Goal: Transaction & Acquisition: Purchase product/service

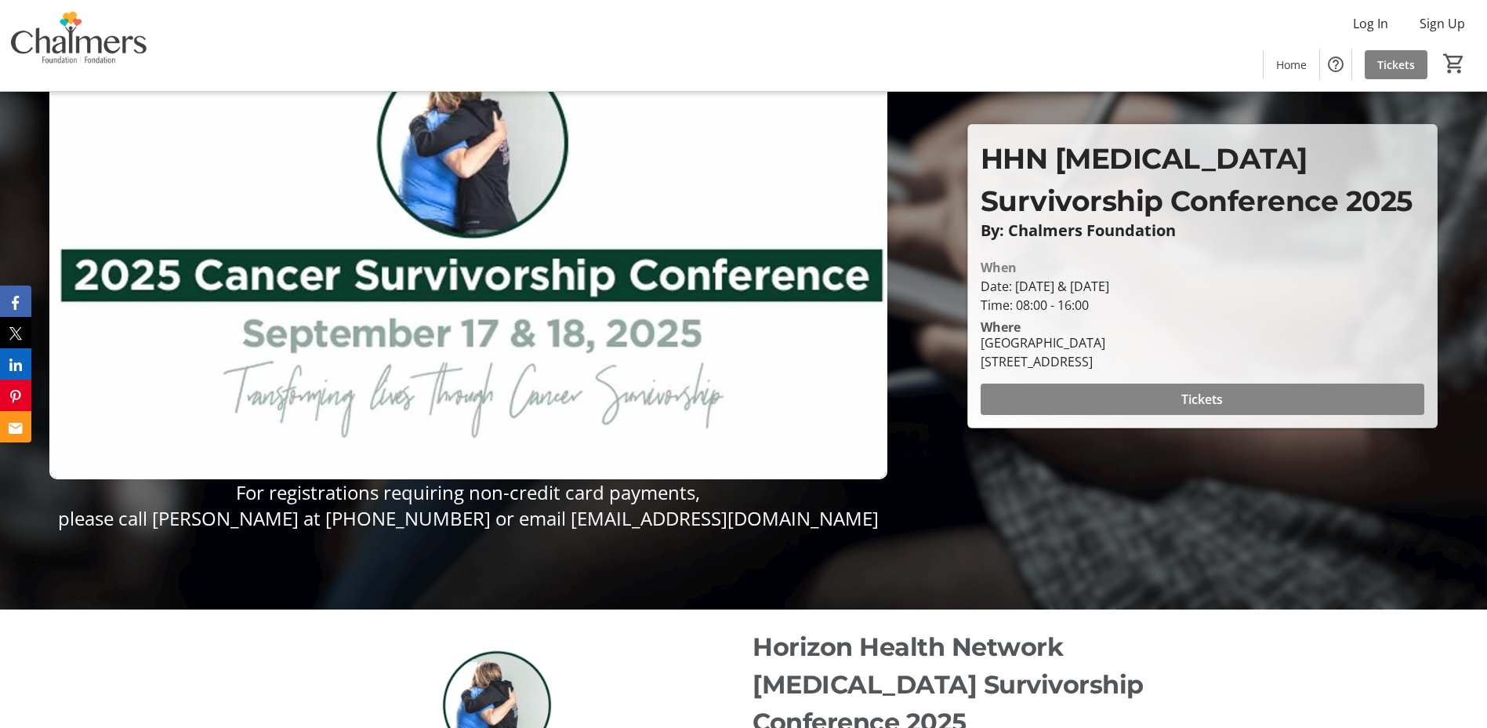
scroll to position [101, 0]
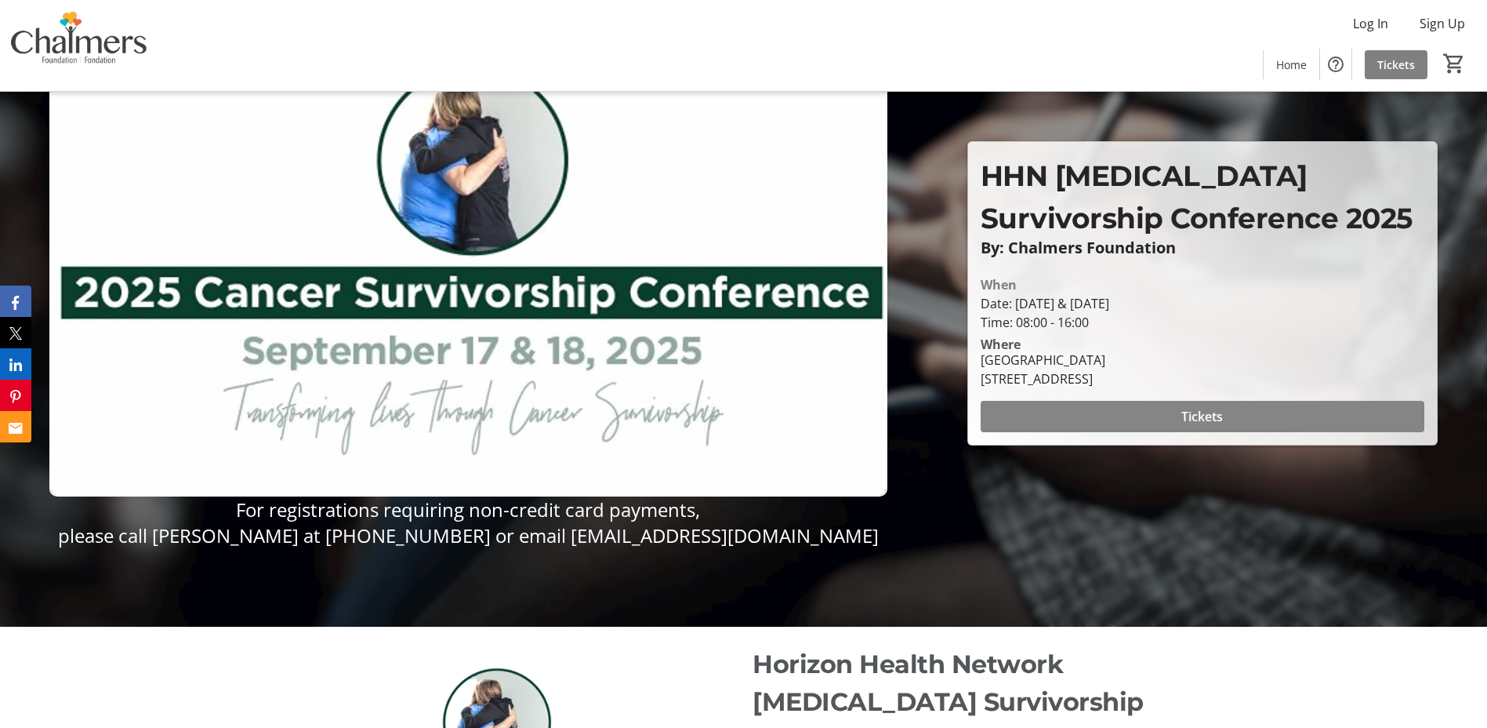
click at [1236, 416] on span at bounding box center [1203, 417] width 444 height 38
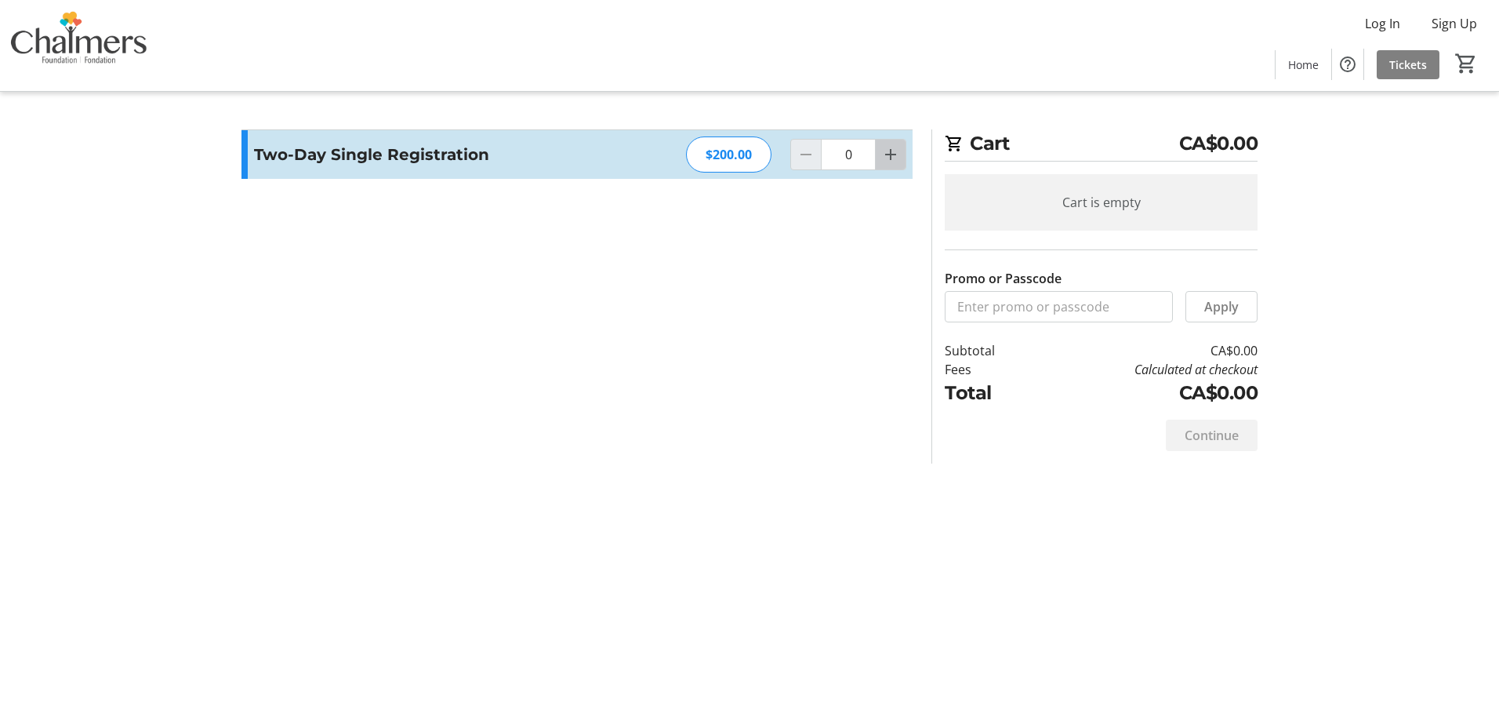
click at [893, 156] on mat-icon "Increment by one" at bounding box center [890, 154] width 19 height 19
type input "1"
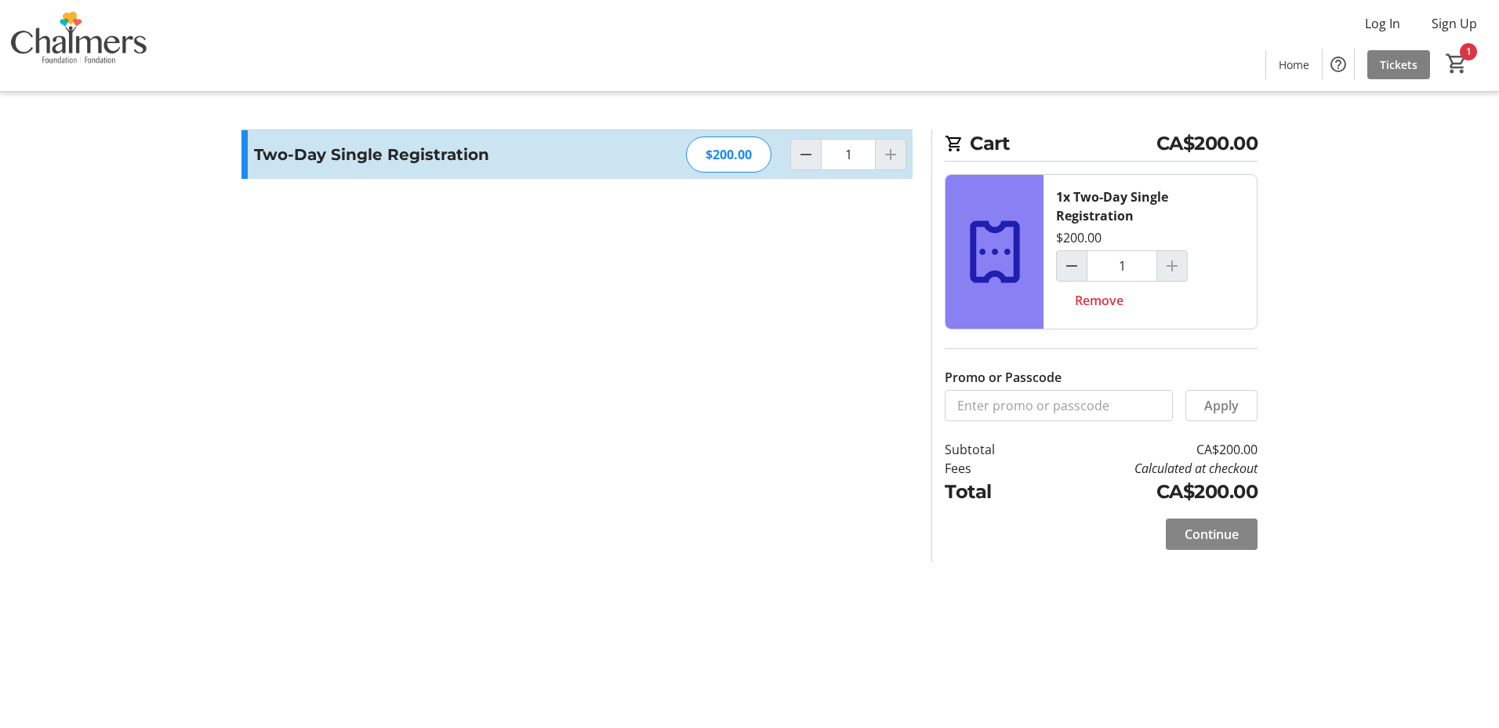
click at [1237, 535] on span "Continue" at bounding box center [1212, 534] width 54 height 19
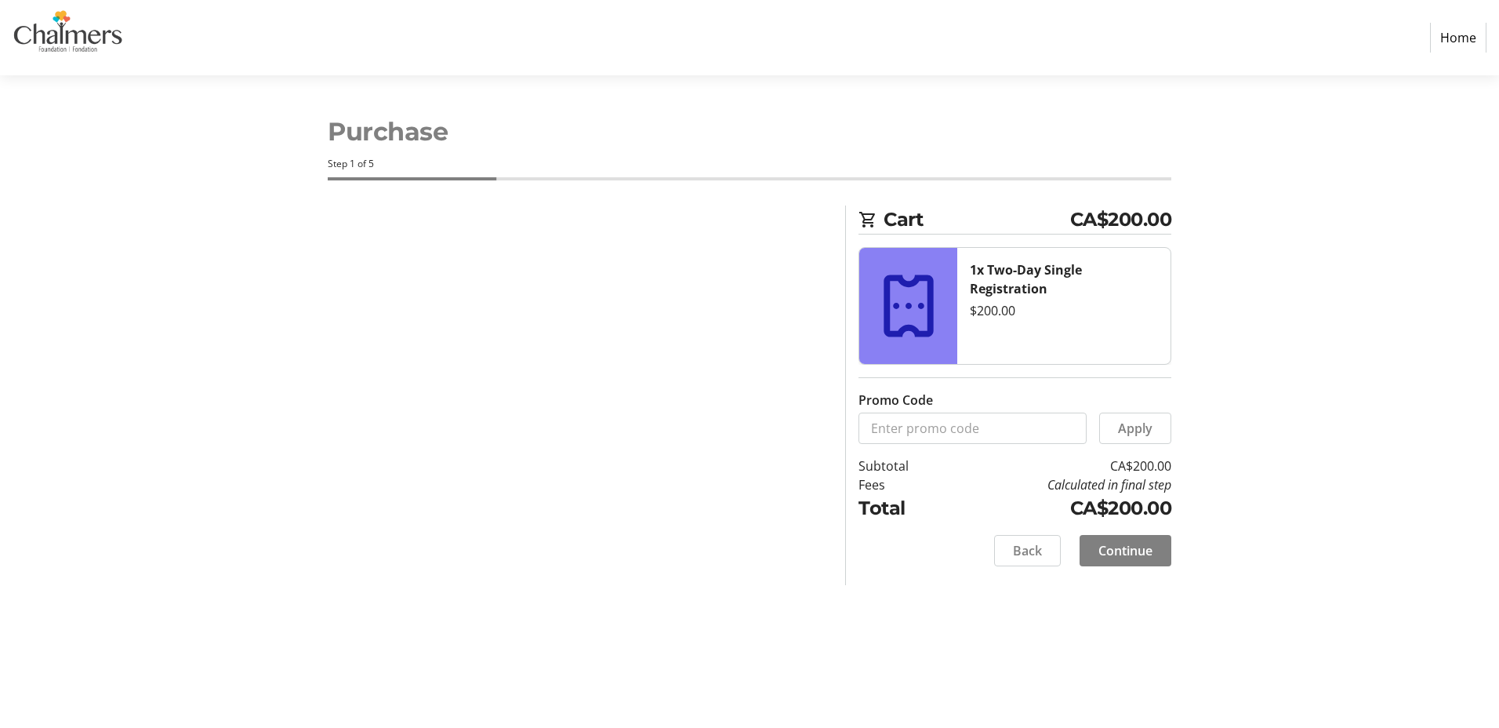
select select "CA"
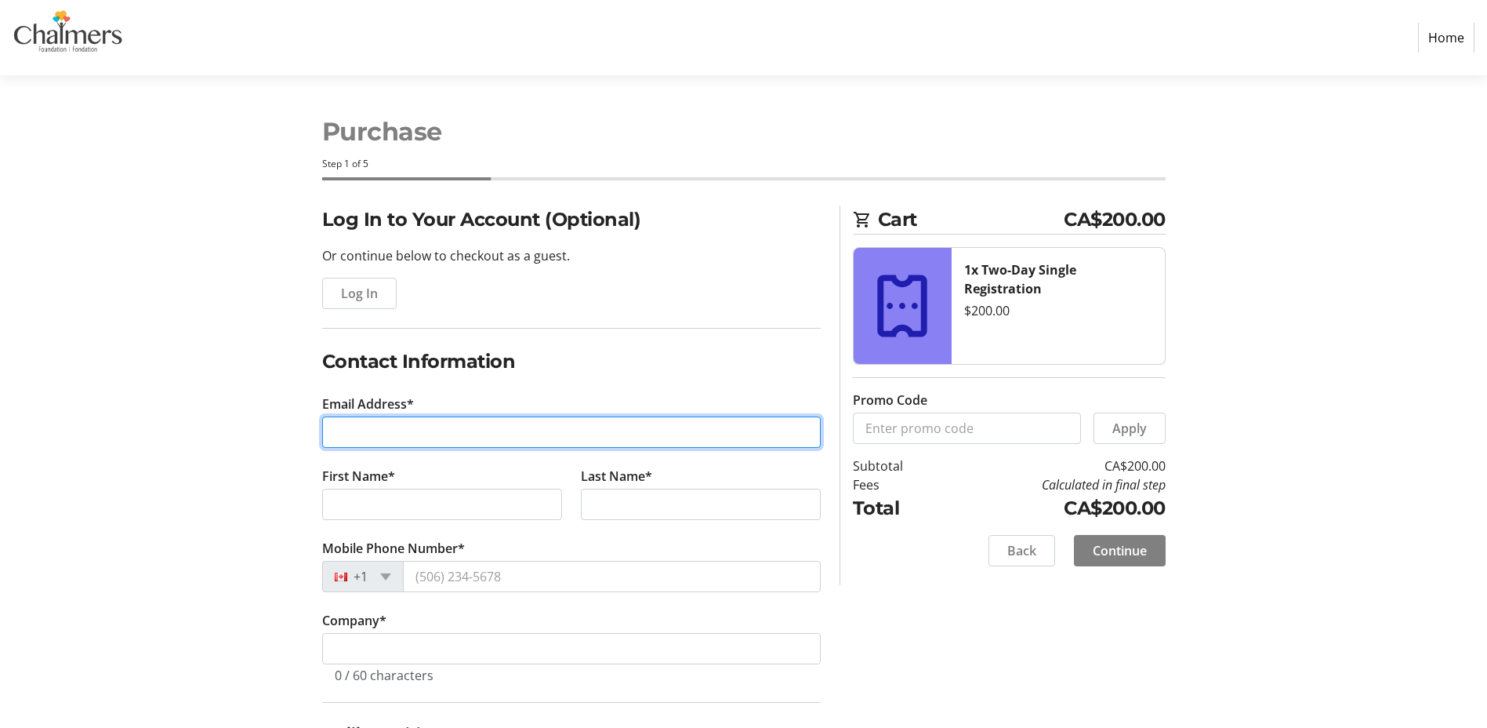
click at [416, 433] on input "Email Address*" at bounding box center [571, 431] width 499 height 31
type input "[PERSON_NAME][EMAIL_ADDRESS][DOMAIN_NAME]"
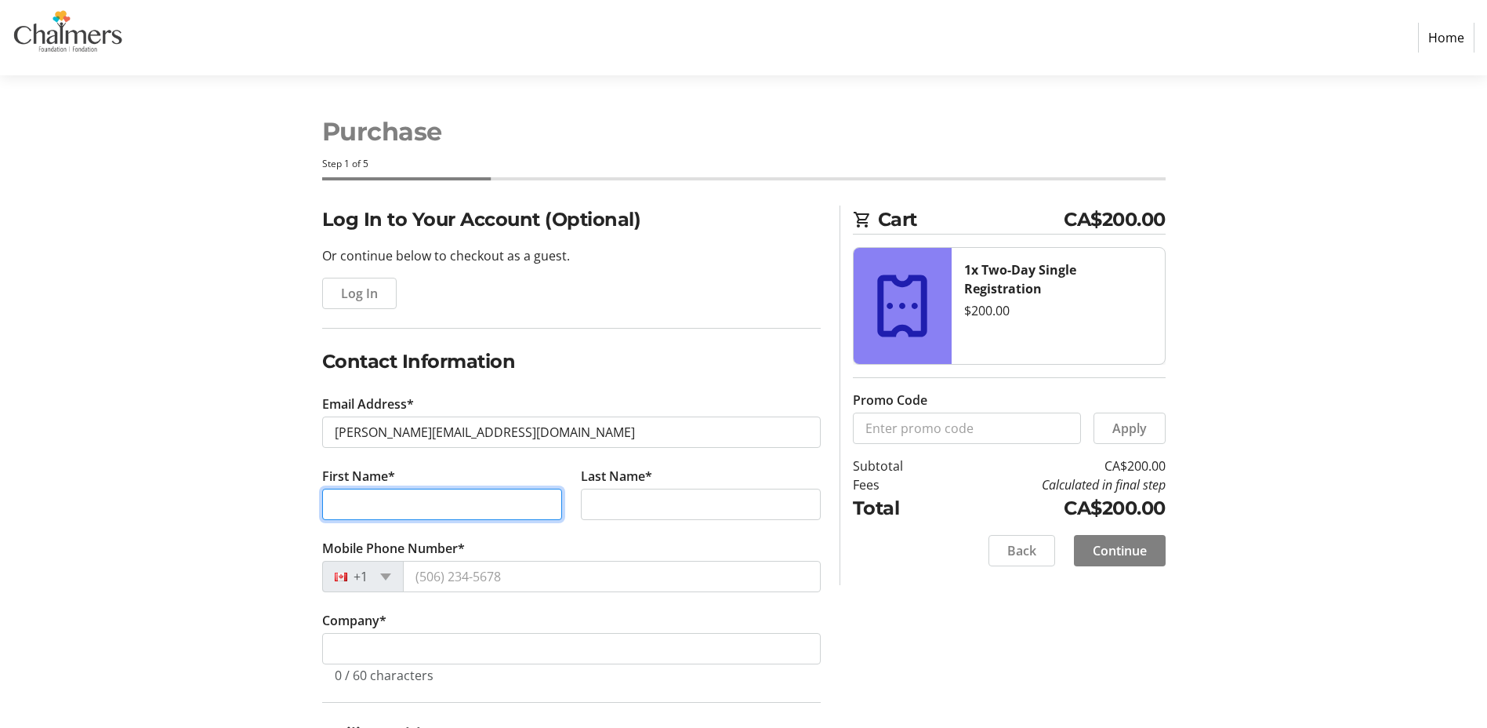
type input "[PERSON_NAME]"
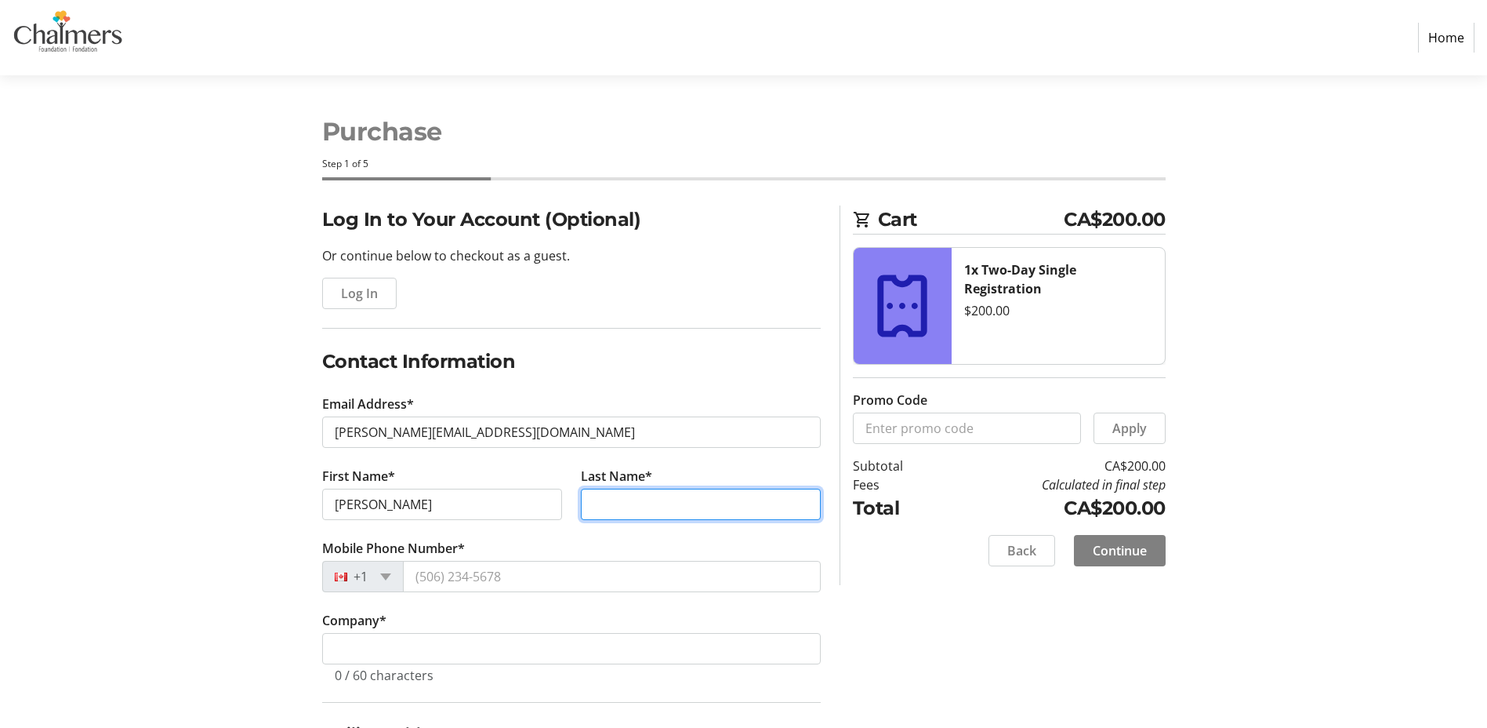
type input "[PERSON_NAME]"
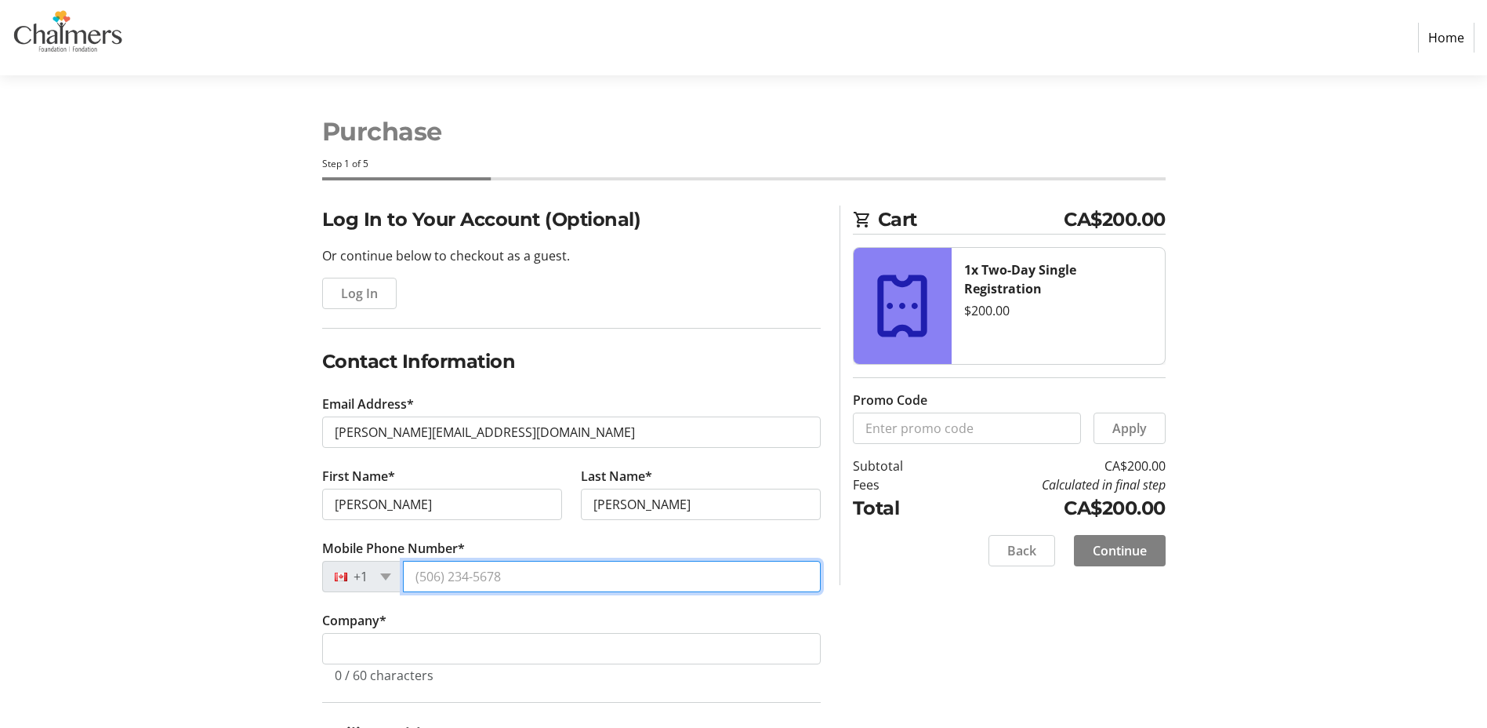
type input "[PHONE_NUMBER]"
type input "Fredericton"
type input "E3B 8P5"
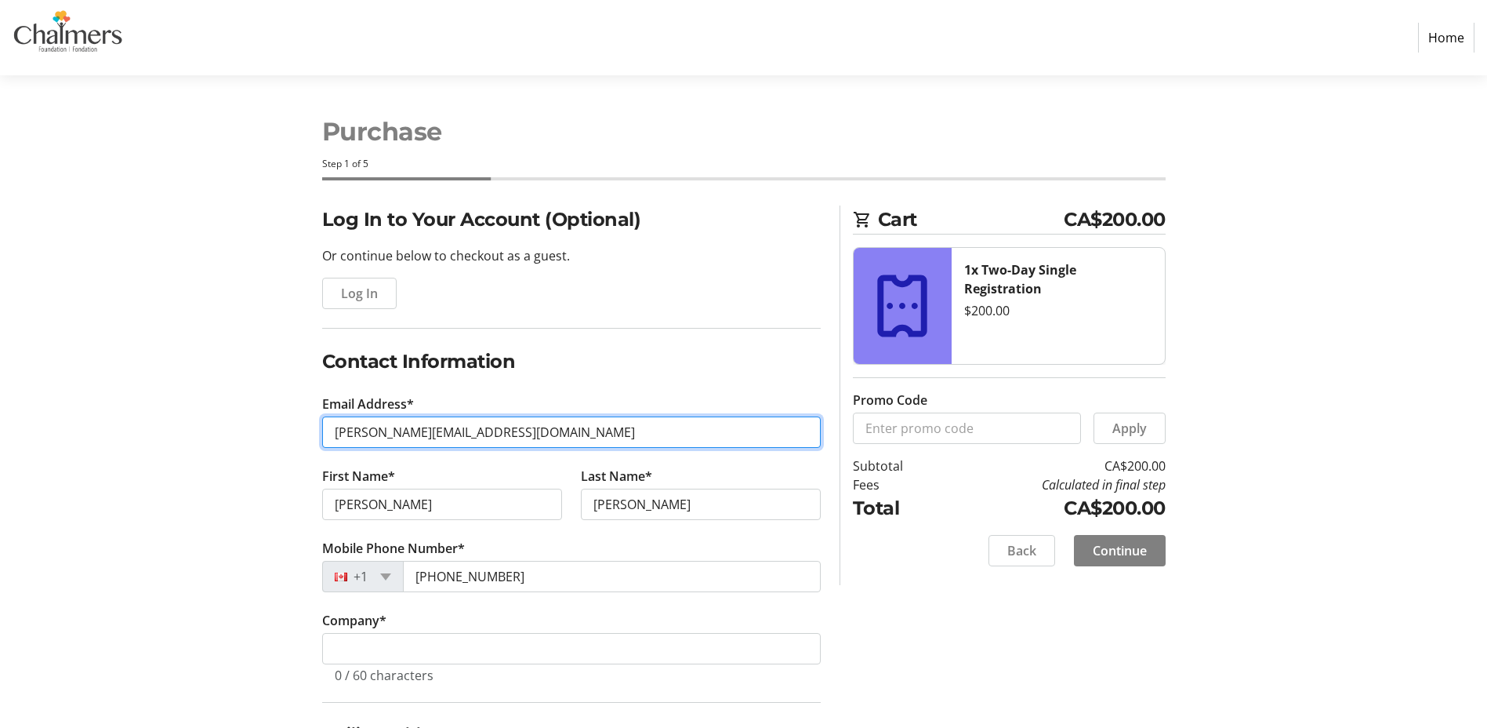
type input "[EMAIL_ADDRESS][DOMAIN_NAME]"
click at [523, 433] on input "[EMAIL_ADDRESS][DOMAIN_NAME]" at bounding box center [571, 431] width 499 height 31
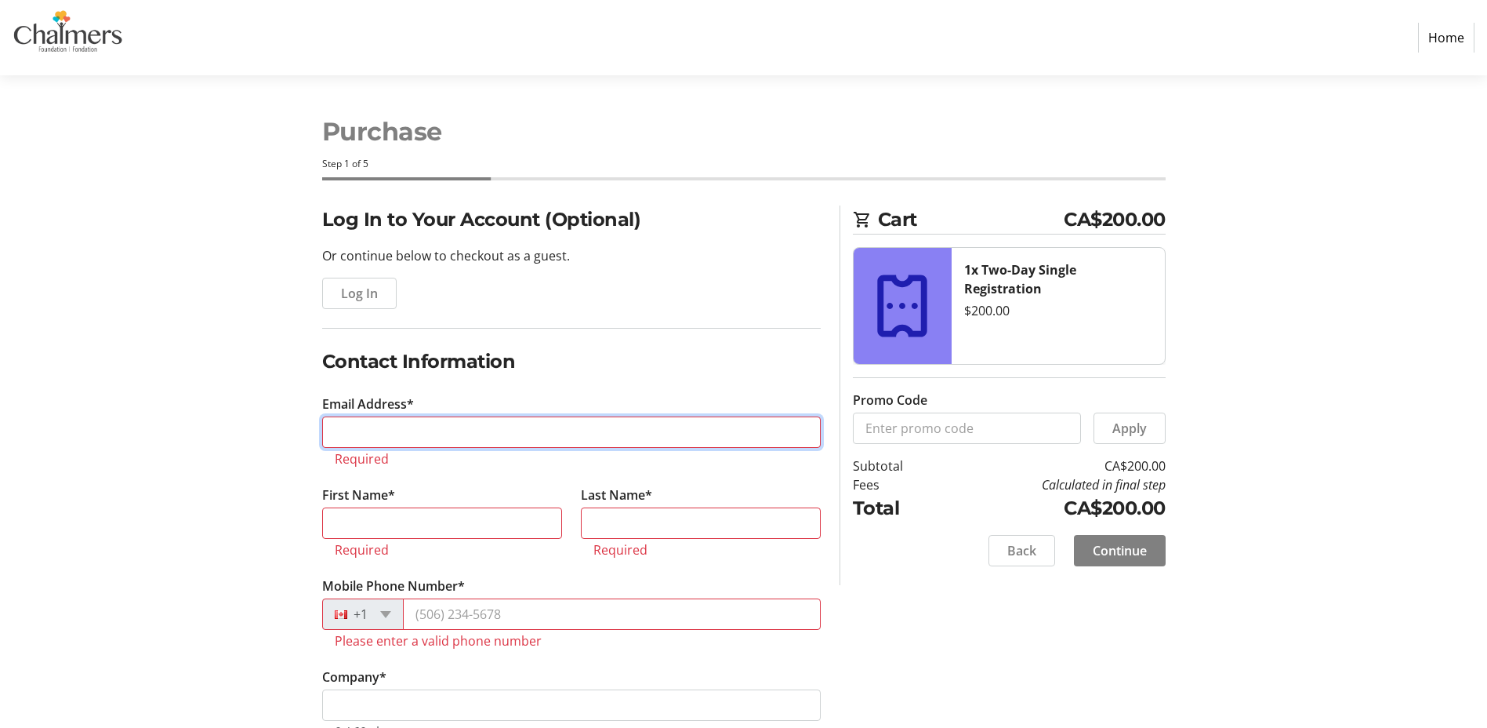
click at [416, 437] on input "Email Address*" at bounding box center [571, 431] width 499 height 31
type input "[PERSON_NAME][EMAIL_ADDRESS][DOMAIN_NAME]"
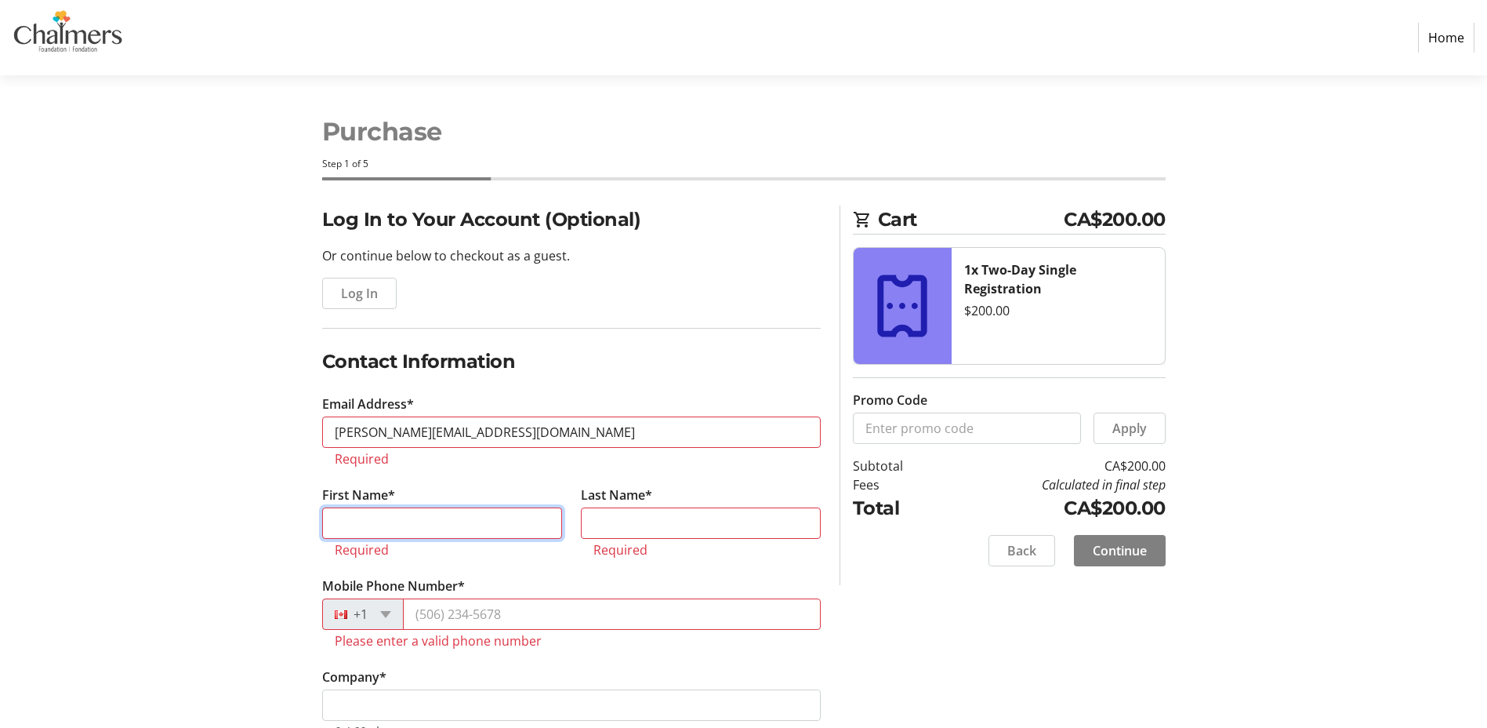
type input "[PERSON_NAME]"
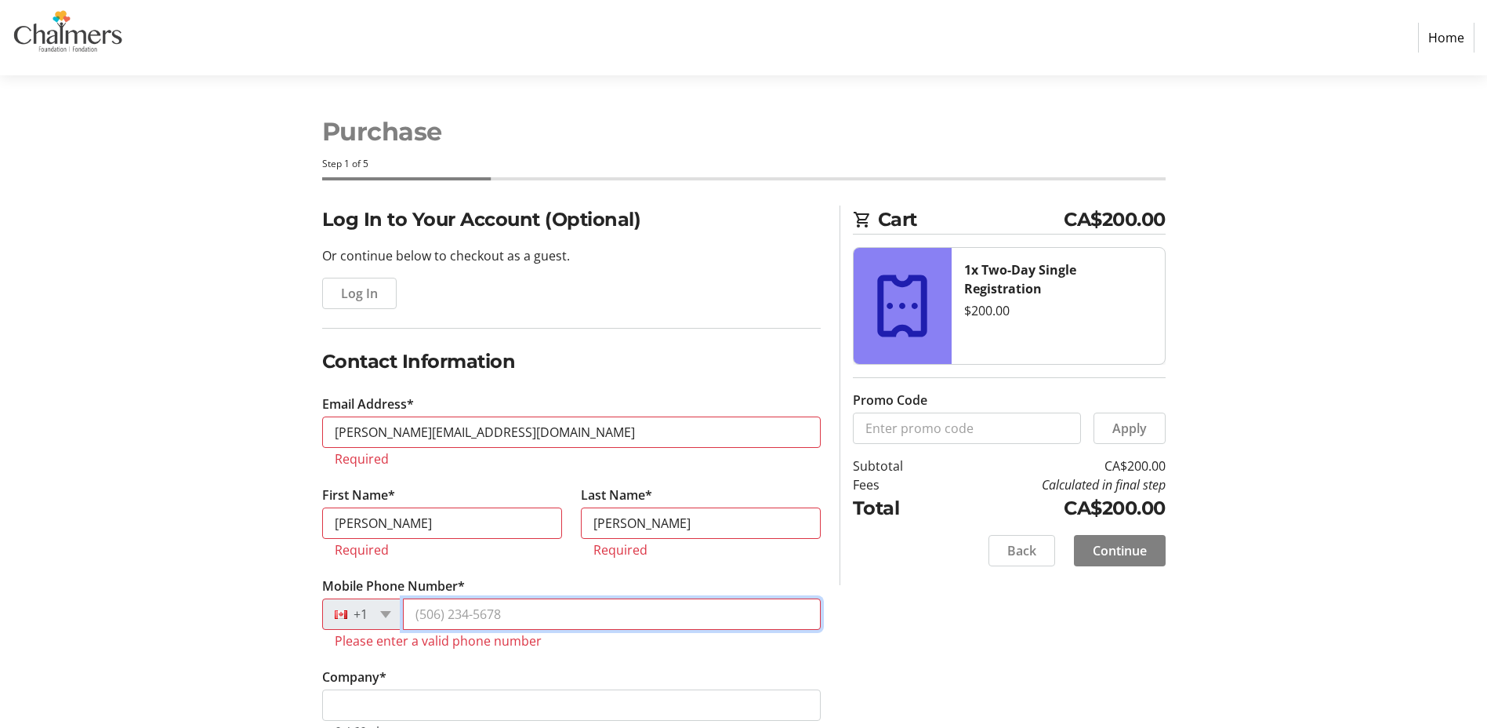
type input "[PHONE_NUMBER]"
type input "Fredericton"
type input "E3B 8P5"
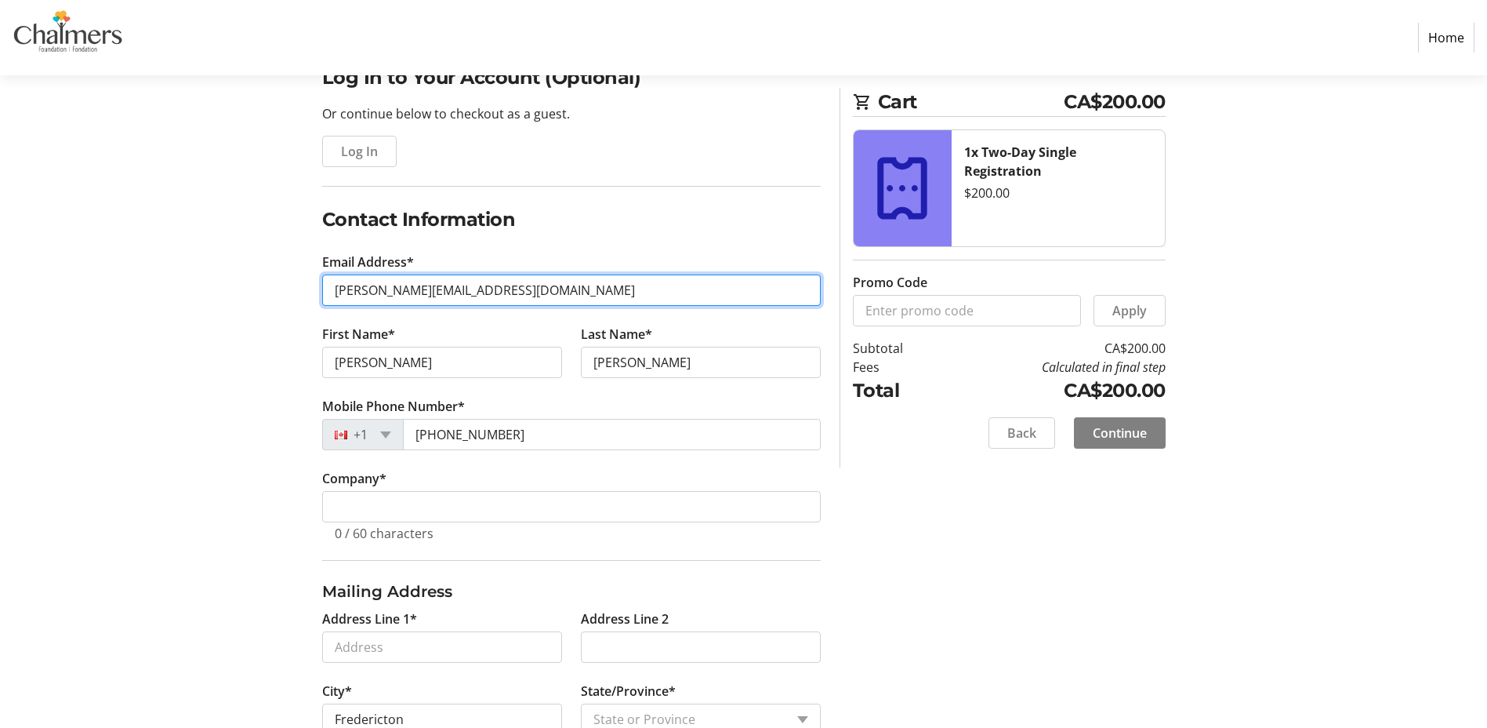
scroll to position [157, 0]
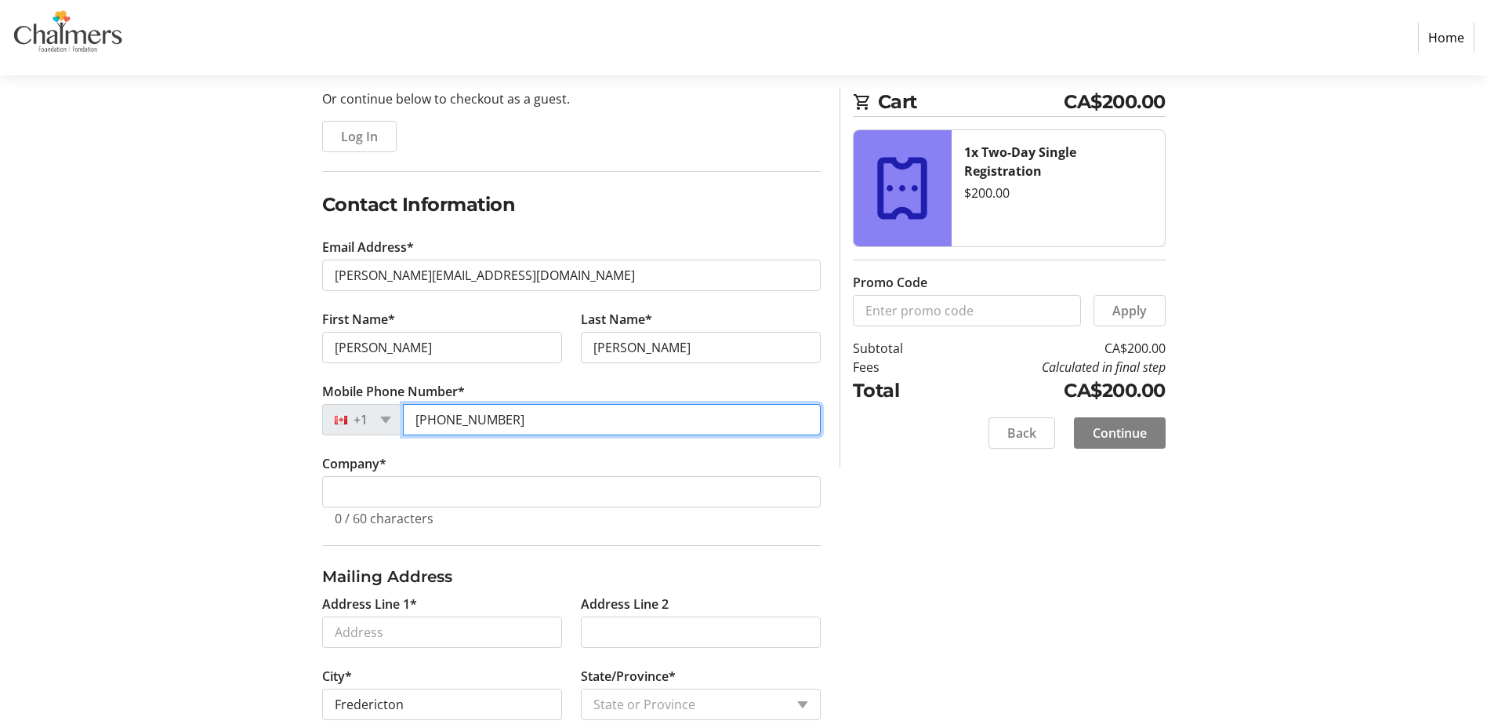
click at [516, 419] on input "[PHONE_NUMBER]" at bounding box center [612, 419] width 418 height 31
type input "[PHONE_NUMBER]"
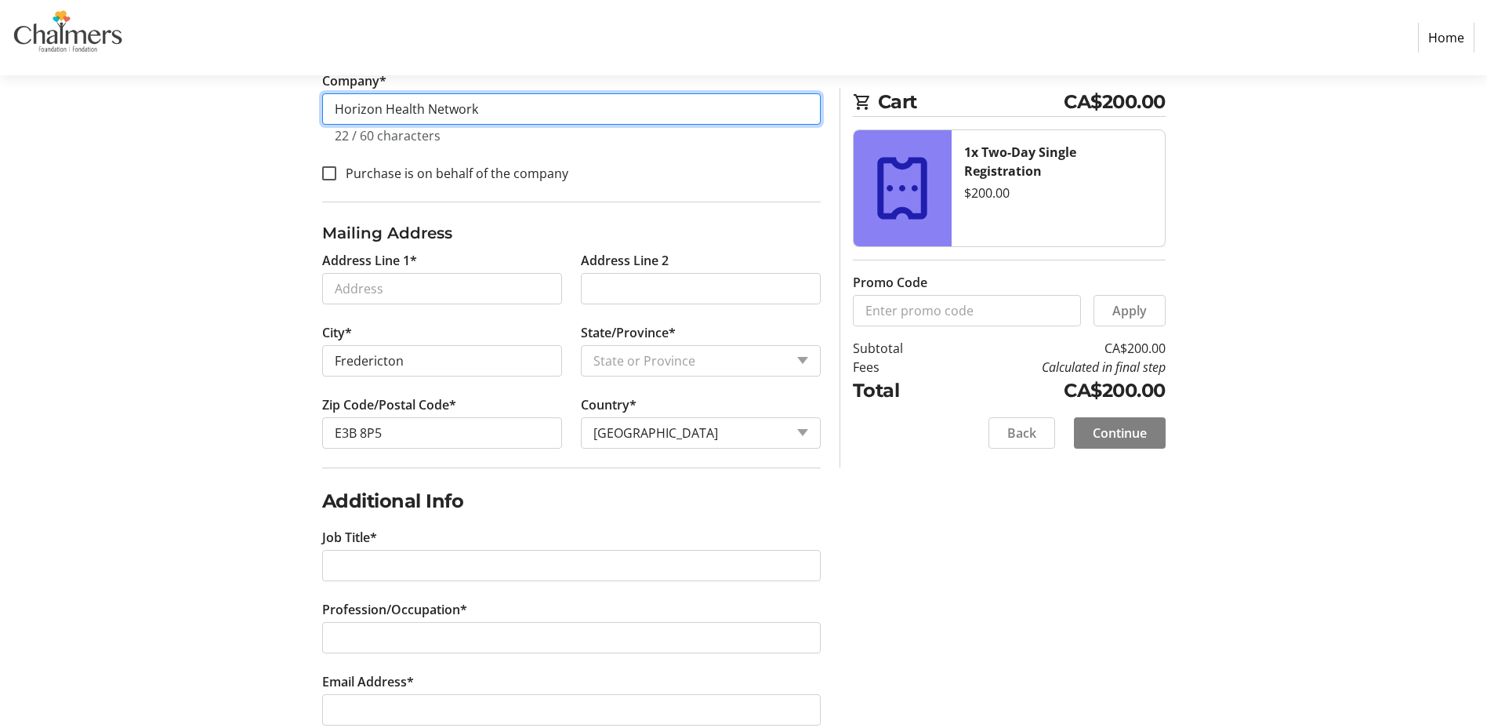
scroll to position [627, 0]
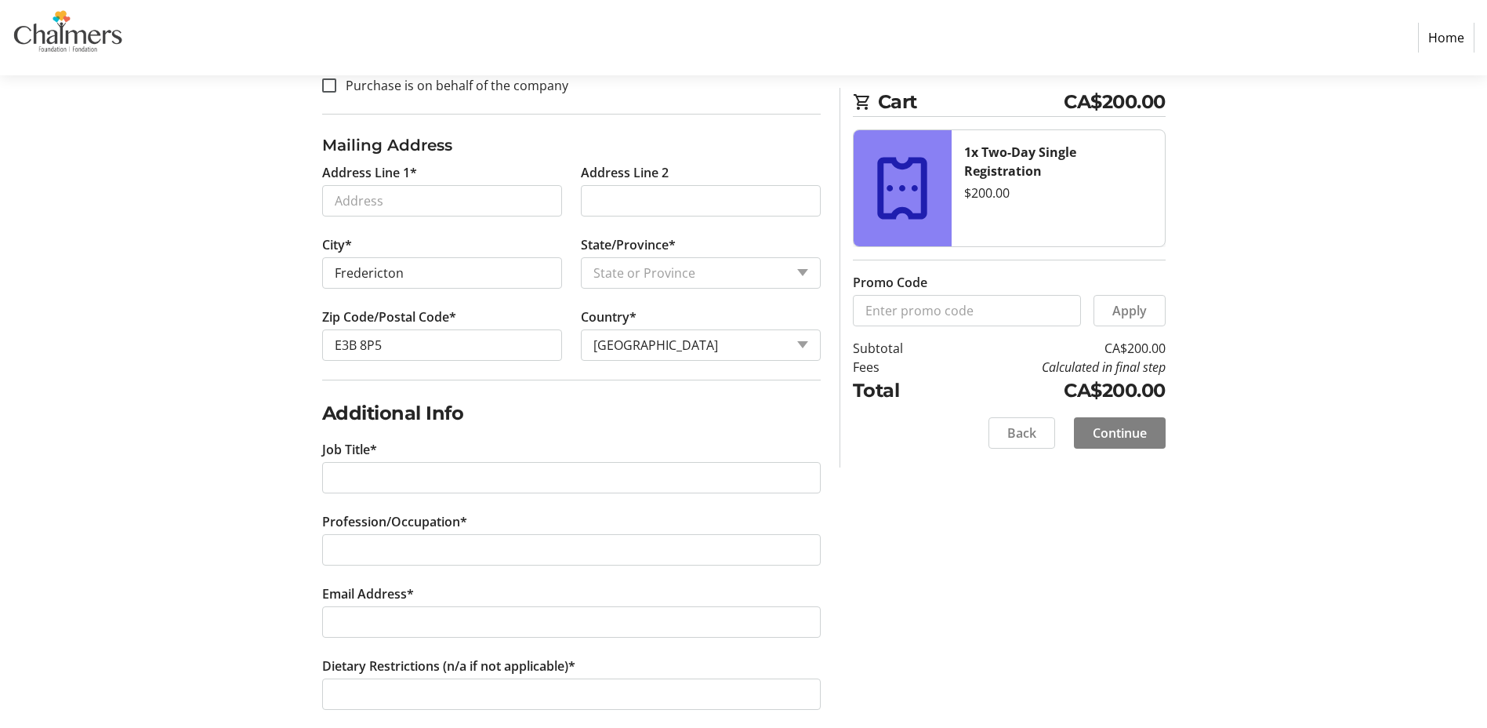
type input "Horizon Health Network"
click at [695, 267] on select "State or Province State or Province [GEOGRAPHIC_DATA] [GEOGRAPHIC_DATA] [GEOGRA…" at bounding box center [701, 272] width 240 height 31
select select "NB"
click at [581, 257] on select "State or Province State or Province [GEOGRAPHIC_DATA] [GEOGRAPHIC_DATA] [GEOGRA…" at bounding box center [701, 272] width 240 height 31
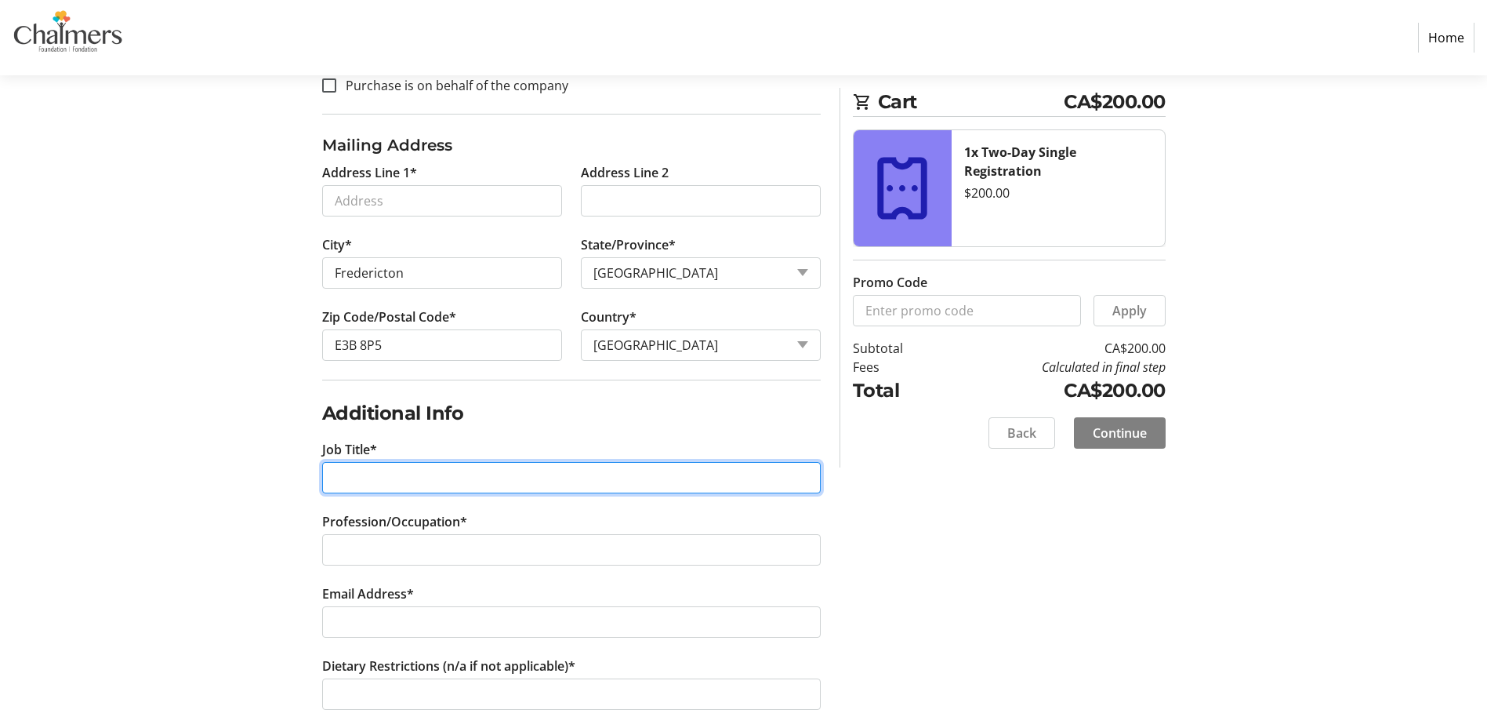
click at [419, 478] on input "Job Title*" at bounding box center [571, 477] width 499 height 31
type input "Oncology Nurse Navigator"
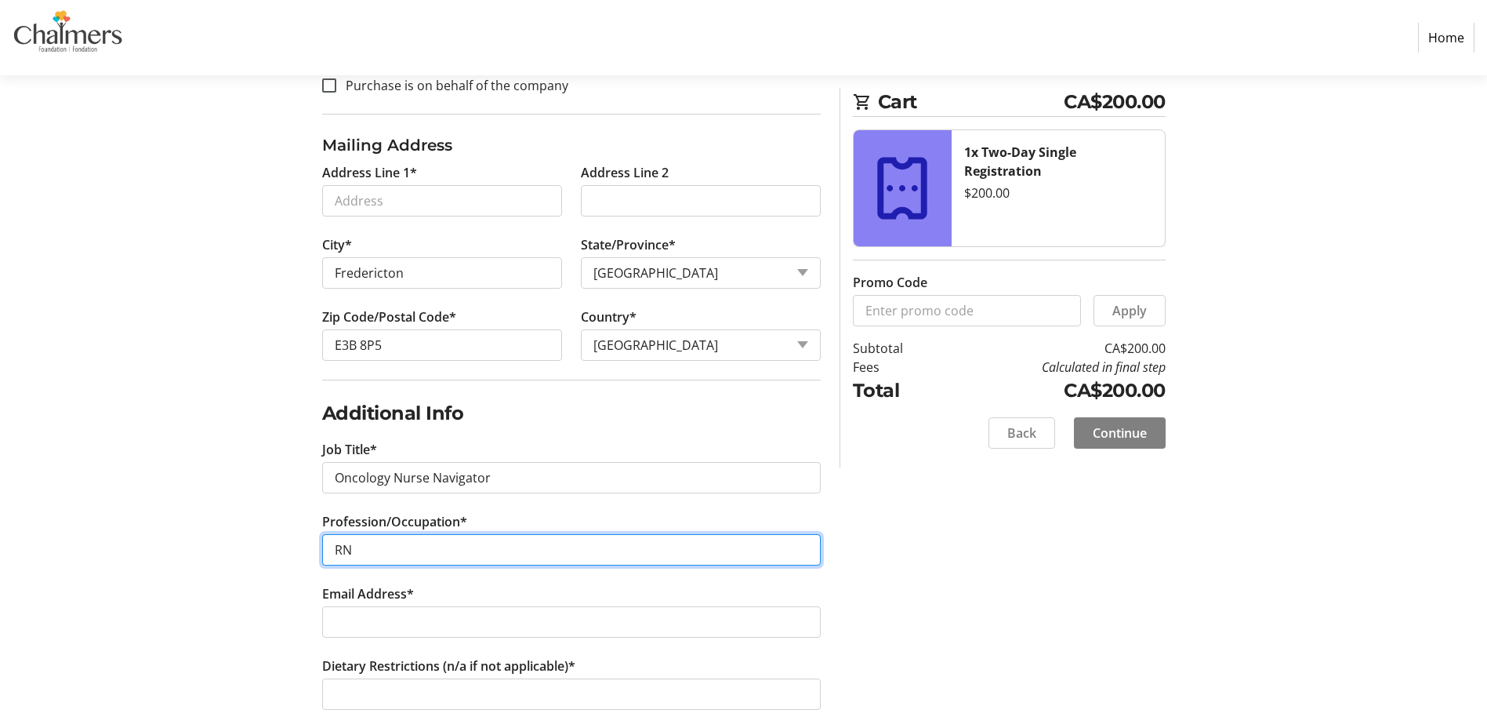
type input "RN"
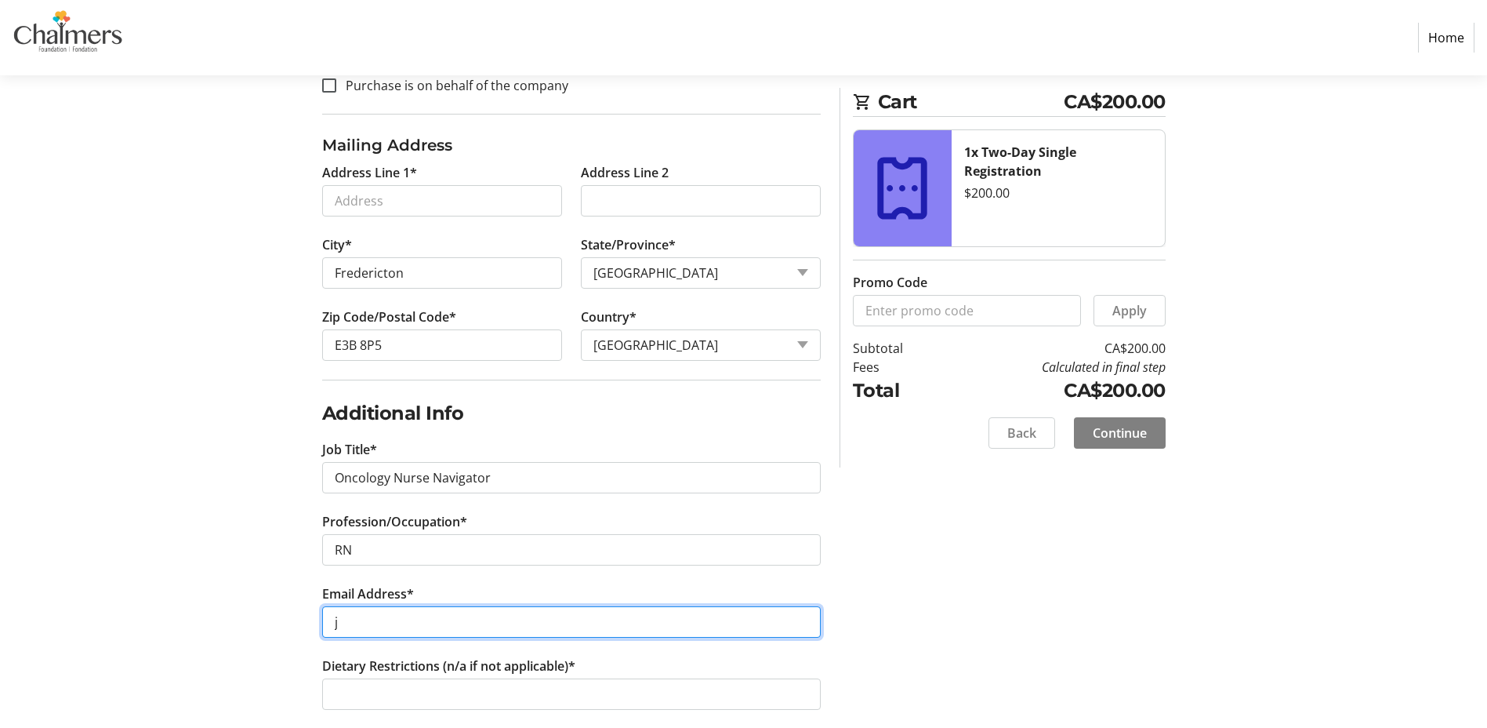
type input "[PERSON_NAME][EMAIL_ADDRESS][DOMAIN_NAME]"
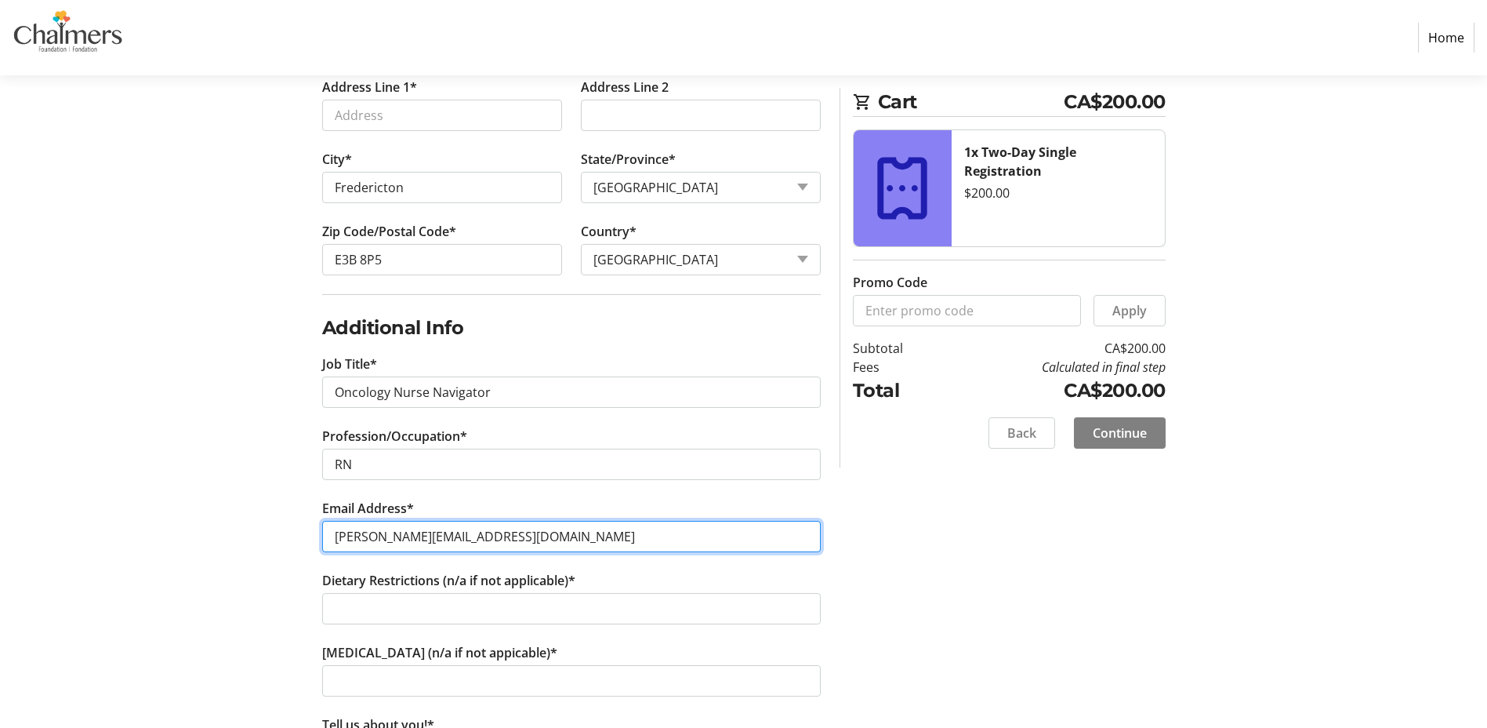
scroll to position [784, 0]
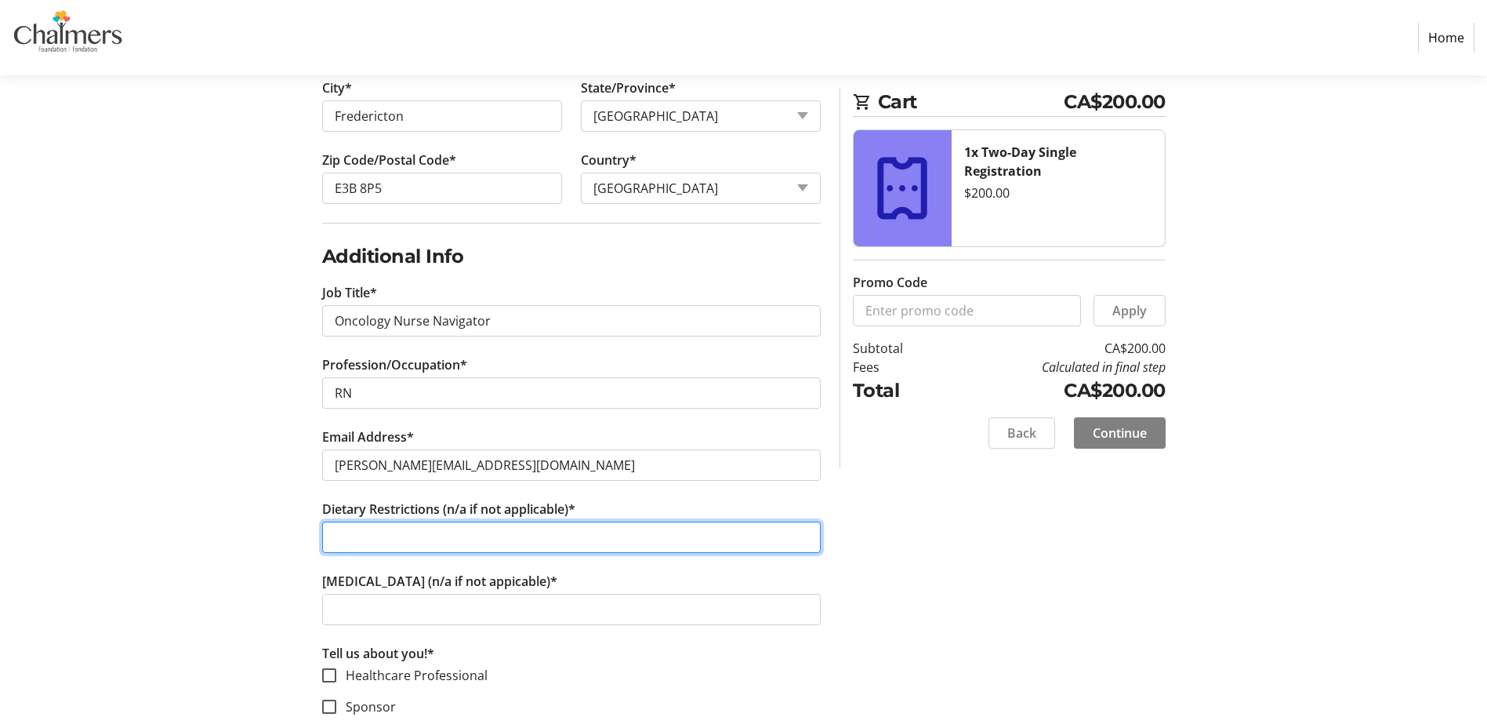
click at [475, 541] on input "Dietary Restrictions (n/a if not applicable)*" at bounding box center [571, 536] width 499 height 31
type input "n/a"
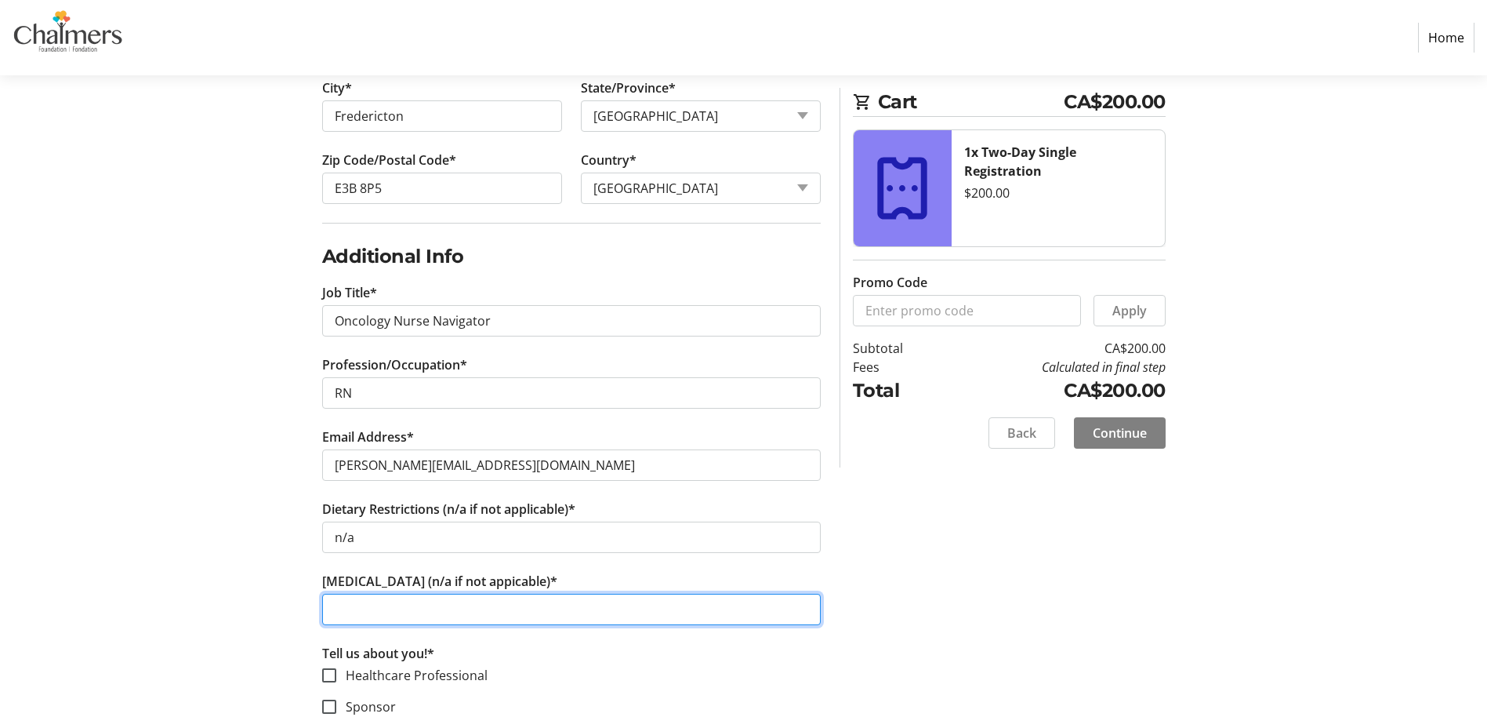
click at [461, 612] on input "[MEDICAL_DATA] (n/a if not appicable)*" at bounding box center [571, 609] width 499 height 31
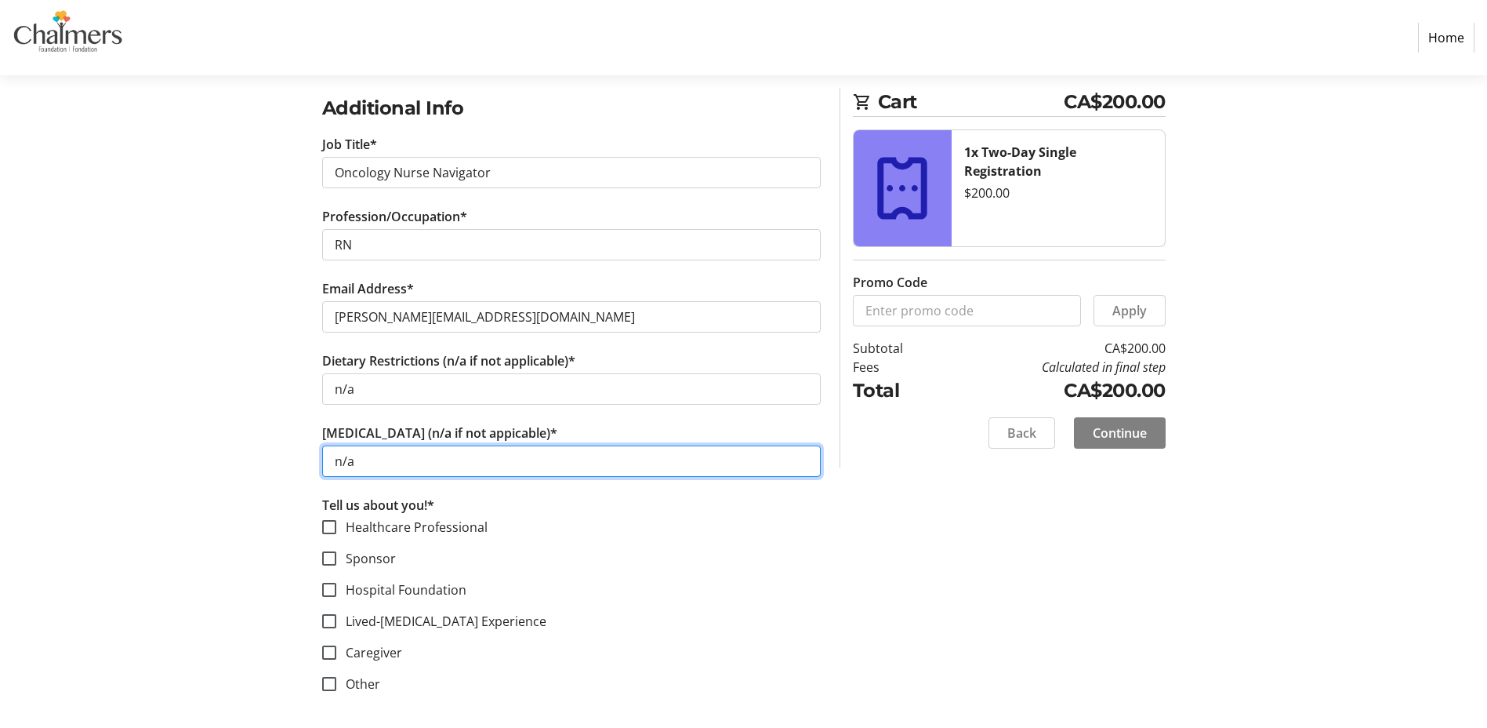
scroll to position [935, 0]
type input "n/a"
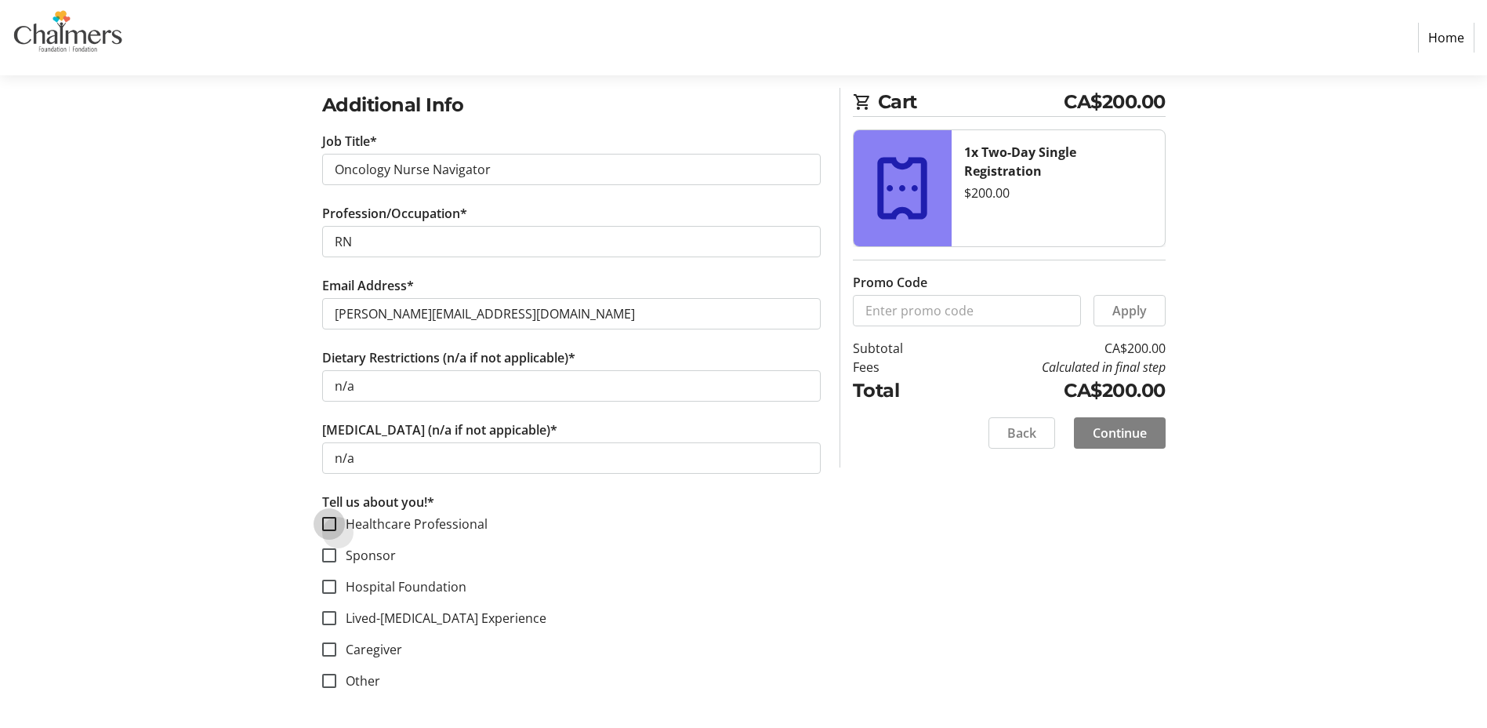
click at [328, 521] on input "Healthcare Professional" at bounding box center [329, 524] width 14 height 14
checkbox input "true"
click at [615, 609] on mat-checkbox "Lived-[MEDICAL_DATA] Experience" at bounding box center [571, 617] width 499 height 19
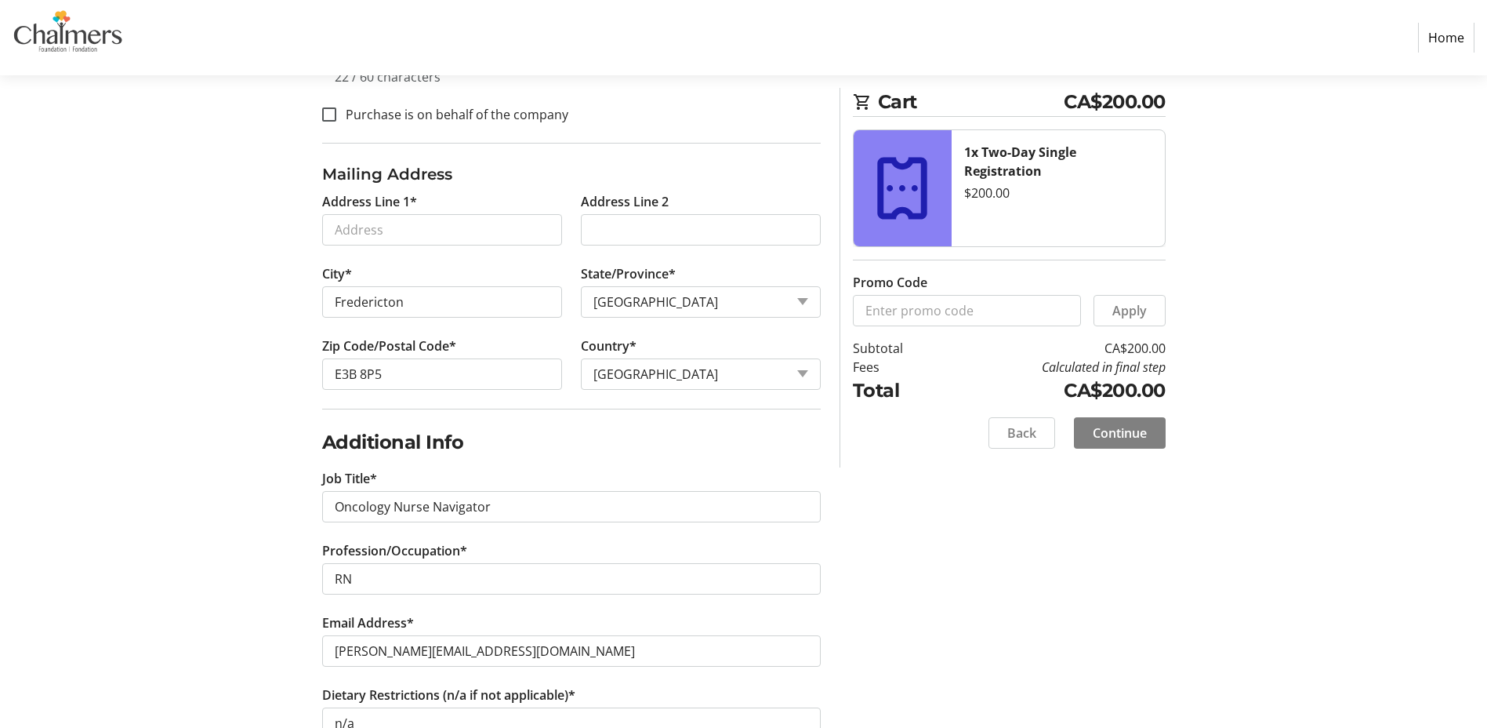
scroll to position [543, 0]
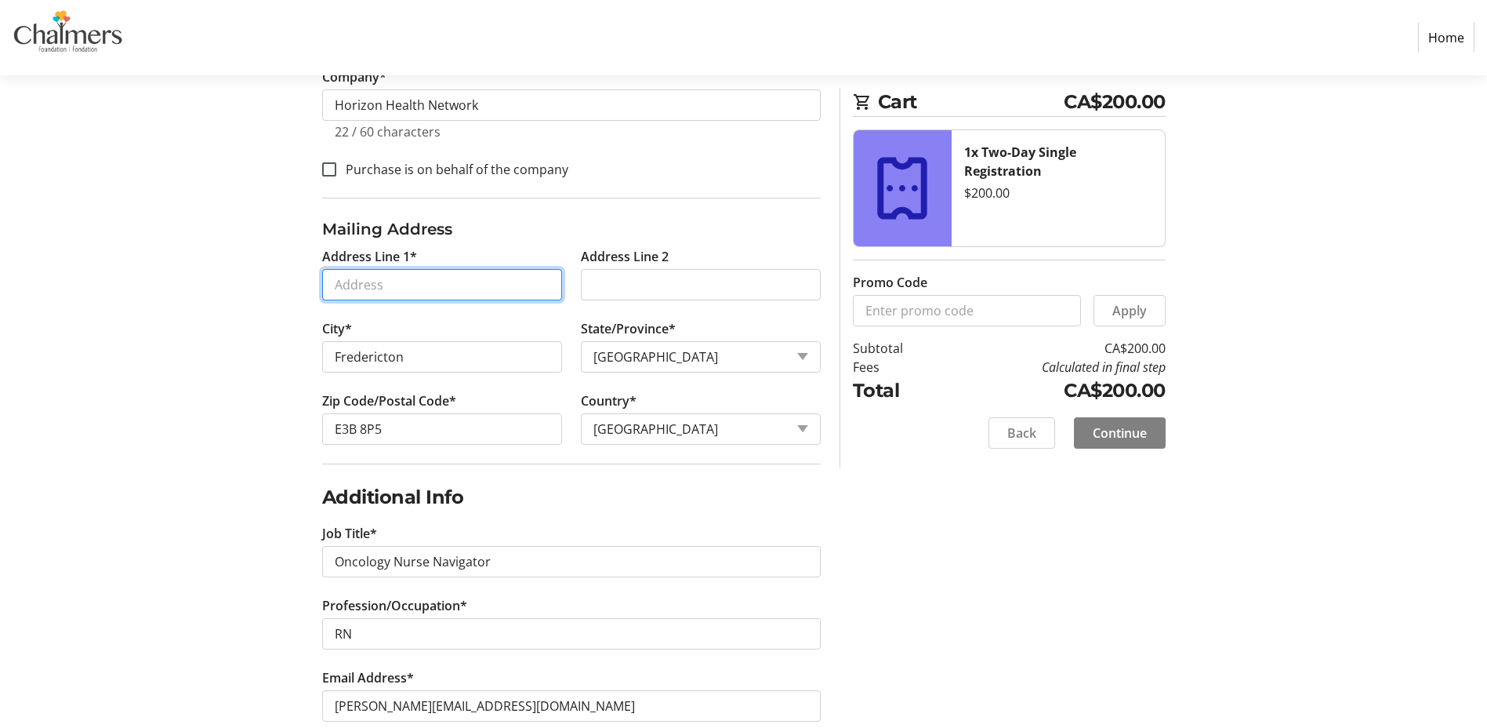
click at [371, 290] on input "Address Line 1*" at bounding box center [442, 284] width 240 height 31
type input "[STREET_ADDRESS]"
click at [1124, 435] on span "Continue" at bounding box center [1120, 432] width 54 height 19
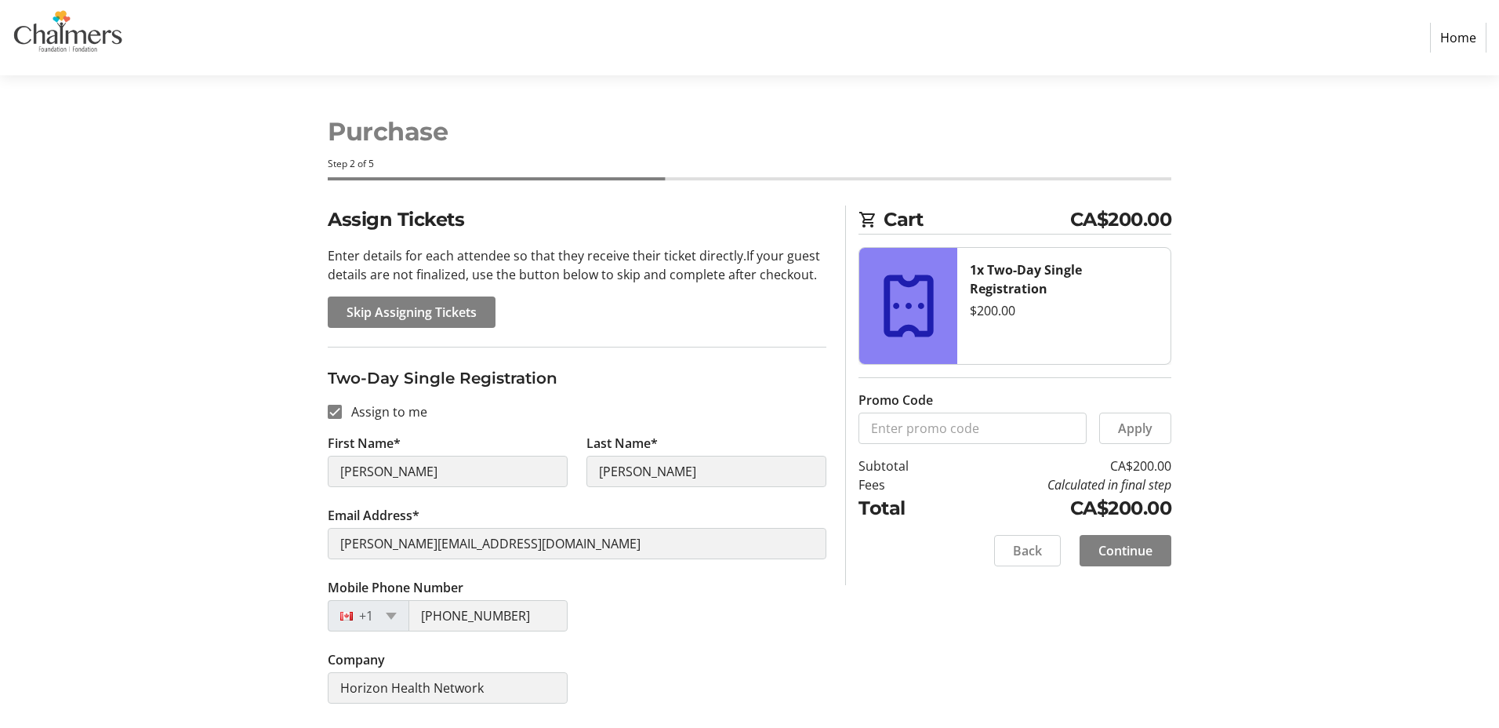
click at [741, 352] on fieldset "Two-Day Single Registration Assign to me First Name* [PERSON_NAME] Last Name* […" at bounding box center [577, 535] width 499 height 376
click at [1113, 546] on span "Continue" at bounding box center [1125, 550] width 54 height 19
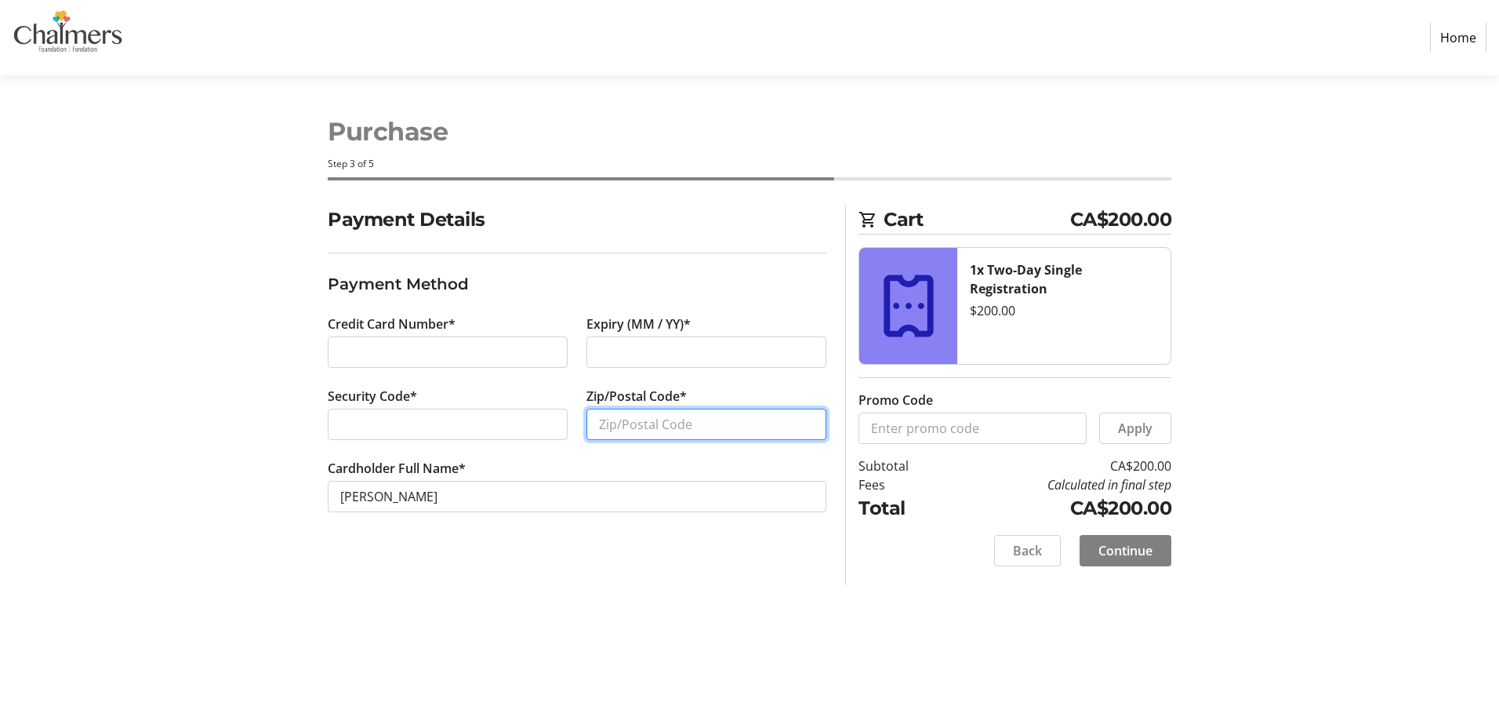
click at [735, 426] on input "Zip/Postal Code*" at bounding box center [706, 423] width 240 height 31
type input "E3B 8P5"
click at [1144, 546] on span "Continue" at bounding box center [1125, 550] width 54 height 19
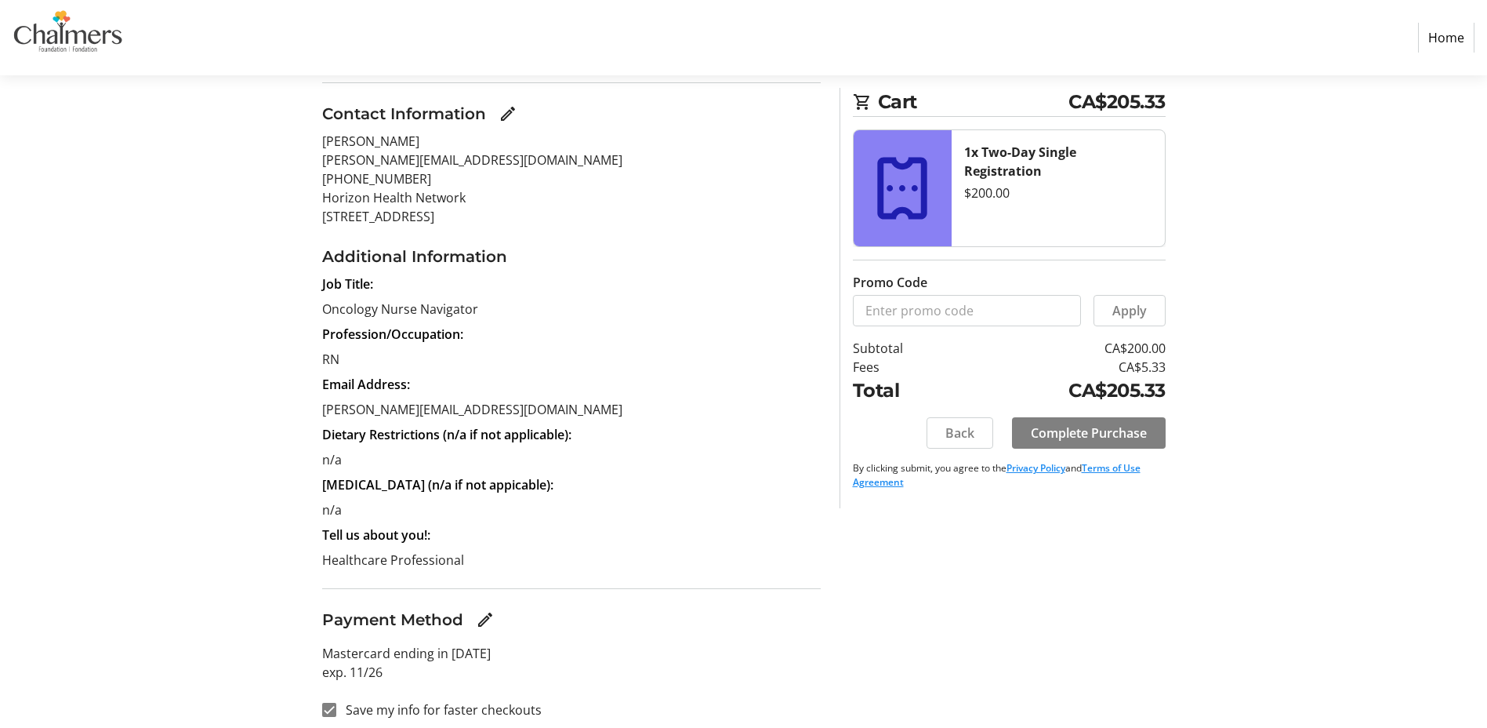
scroll to position [180, 0]
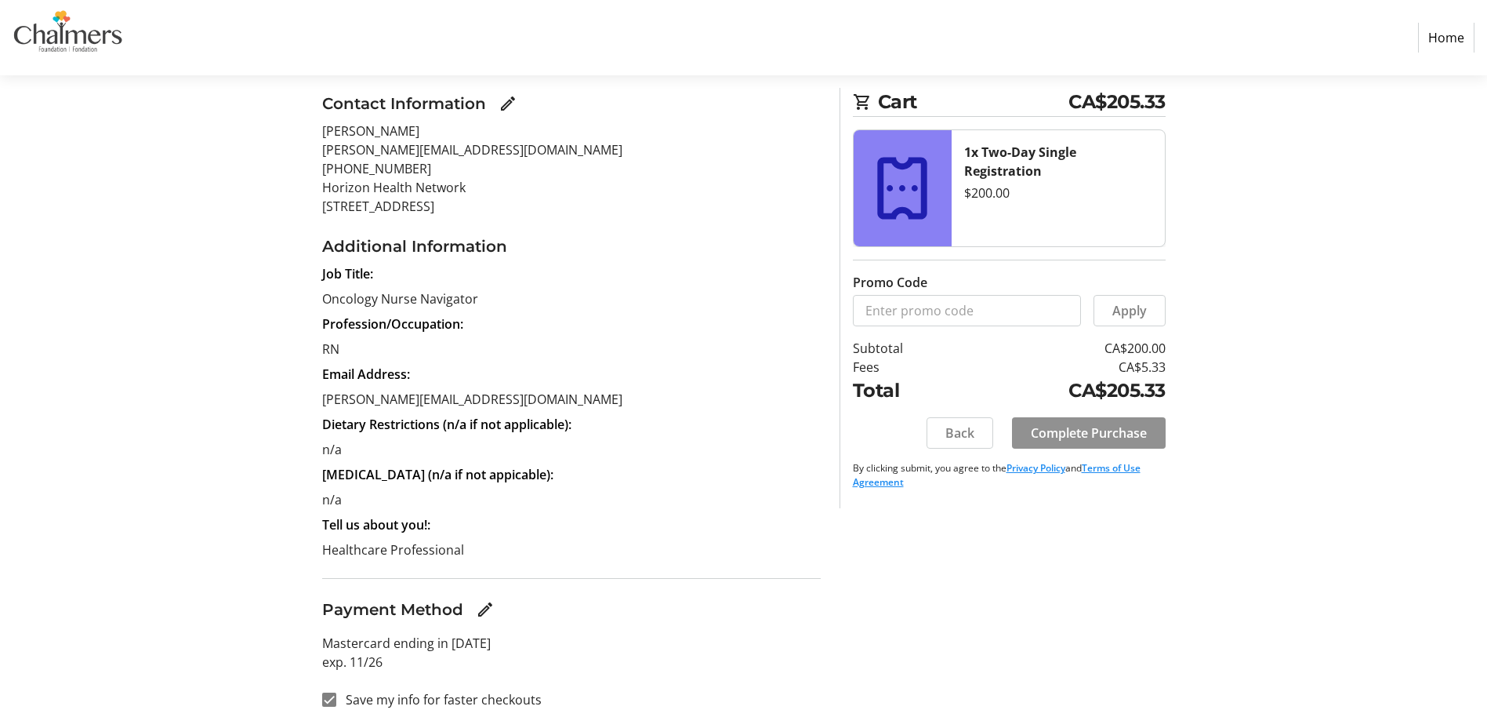
click at [1115, 431] on span "Complete Purchase" at bounding box center [1089, 432] width 116 height 19
